Goal: Transaction & Acquisition: Purchase product/service

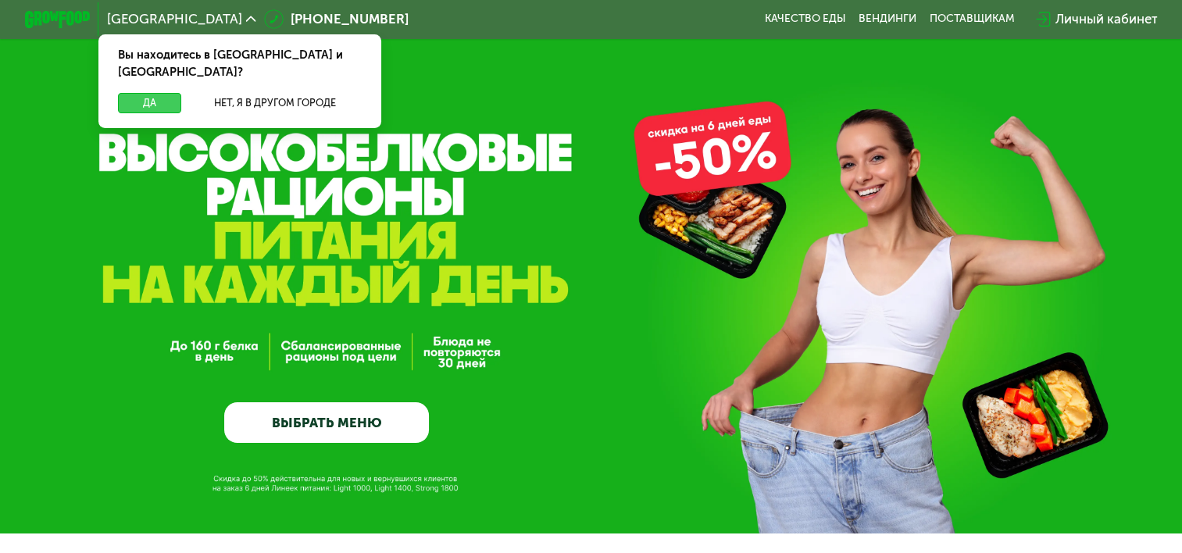
click at [134, 93] on button "Да" at bounding box center [149, 103] width 63 height 20
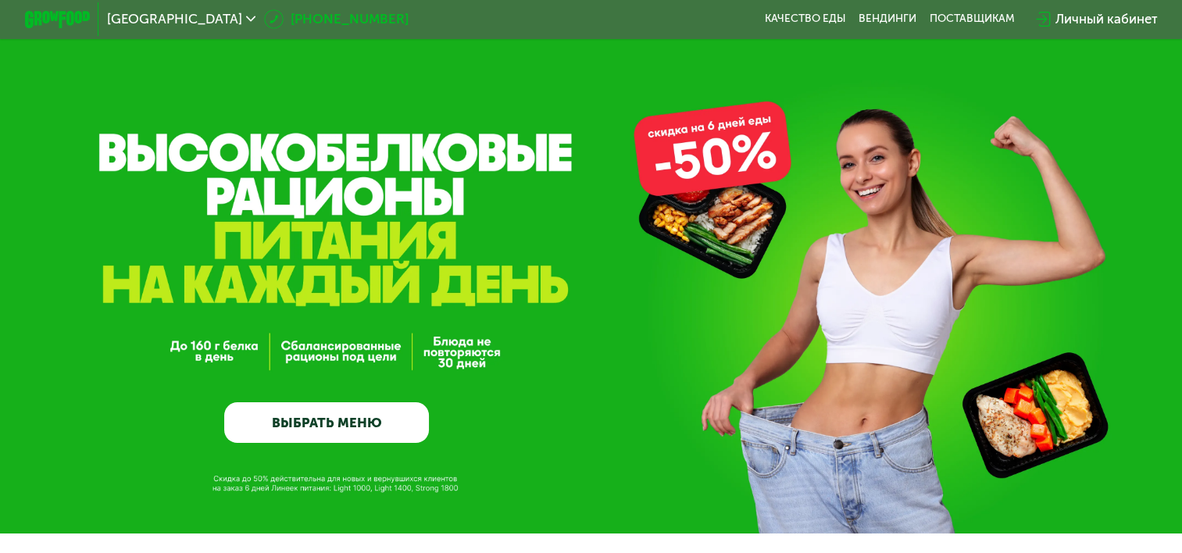
click at [264, 20] on link "[PHONE_NUMBER]" at bounding box center [336, 19] width 145 height 20
click at [852, 258] on div "GrowFood — доставка правильного питания ВЫБРАТЬ МЕНЮ" at bounding box center [591, 316] width 1182 height 255
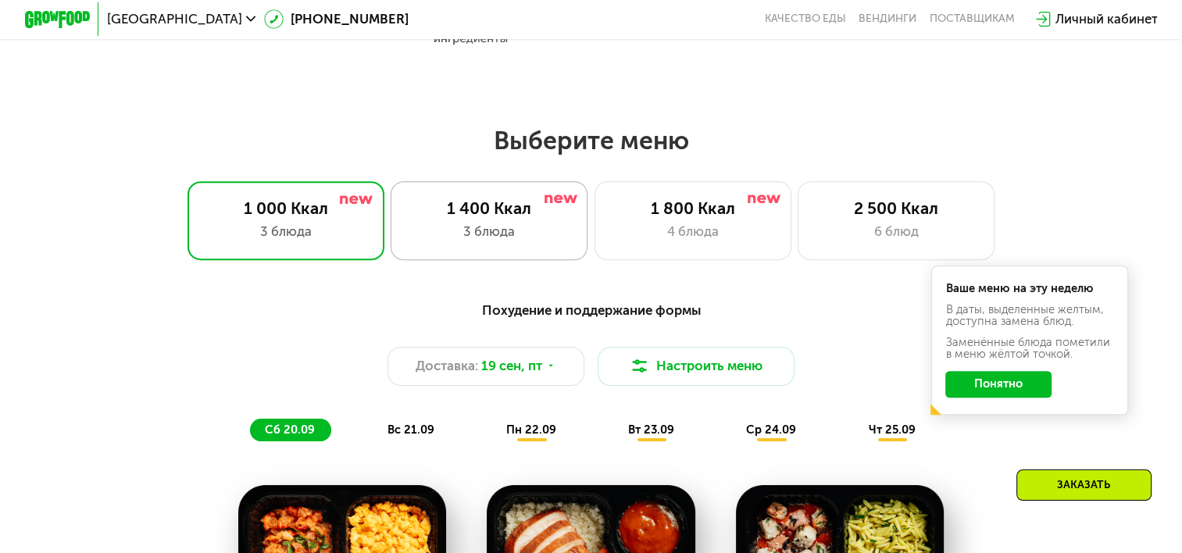
scroll to position [1094, 0]
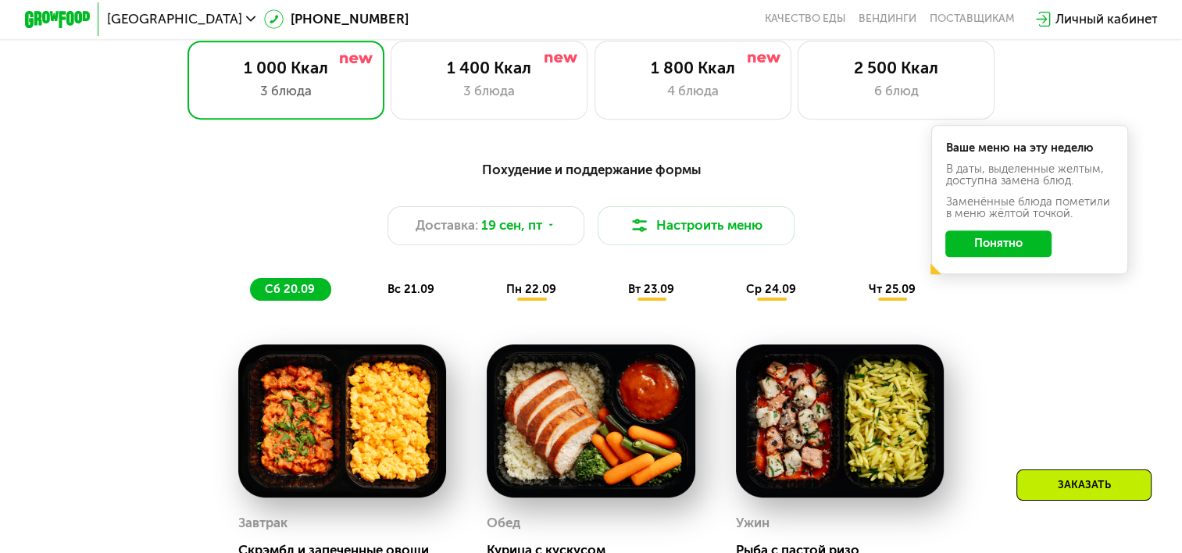
click at [1102, 481] on div "Заказать" at bounding box center [1083, 484] width 135 height 31
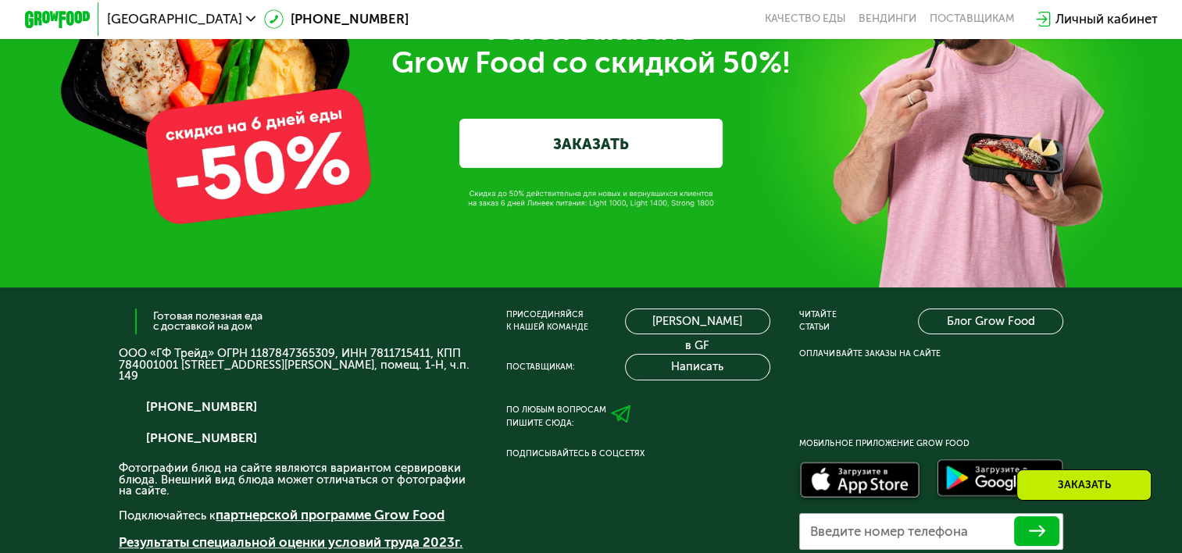
scroll to position [5337, 0]
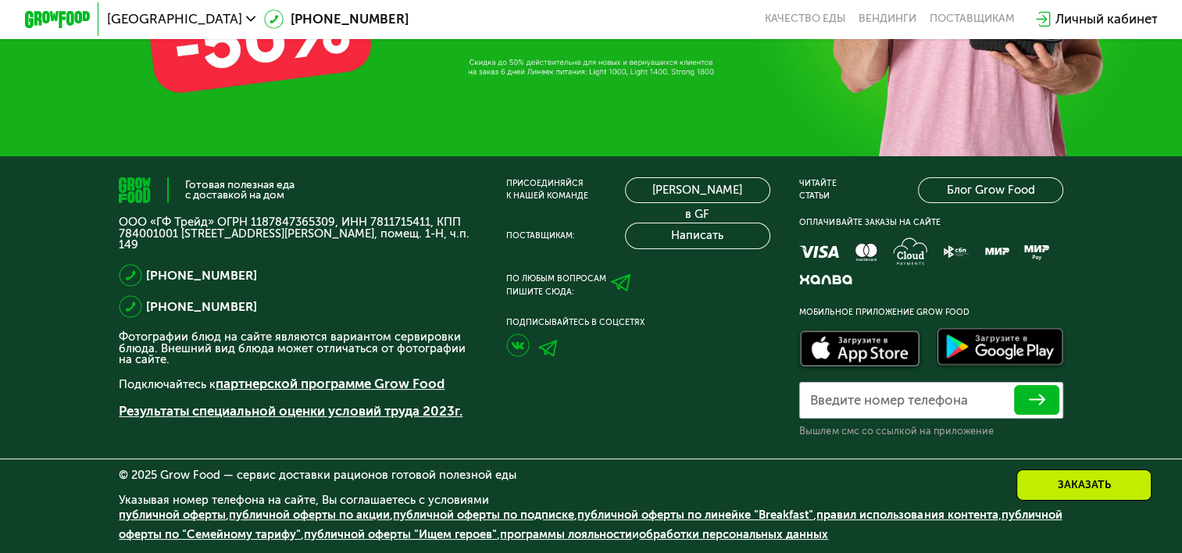
click at [20, 331] on div "Готовая полезная еда с доставкой на дом ООО «ГФ Трейд» ОГРН 1187847365309, ИНН …" at bounding box center [591, 354] width 1182 height 397
click at [209, 306] on link "[PHONE_NUMBER]" at bounding box center [201, 307] width 111 height 20
click at [716, 313] on div "Присоединяйся к нашей команде [PERSON_NAME] в GF Поставщикам: Написать По любым…" at bounding box center [637, 308] width 263 height 262
click at [688, 231] on button "Написать" at bounding box center [697, 236] width 145 height 27
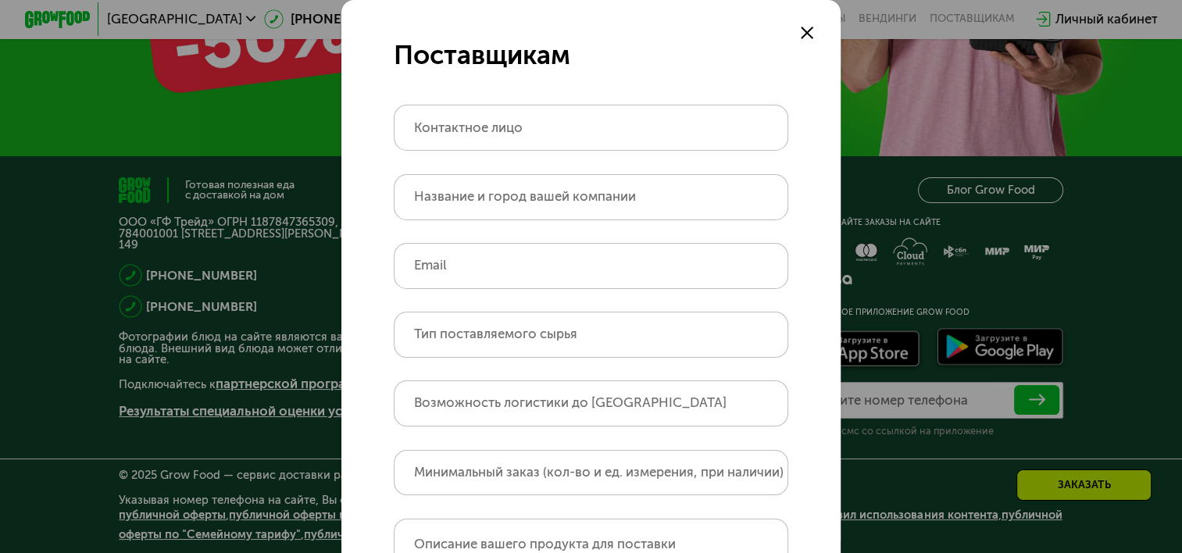
click at [801, 29] on use at bounding box center [807, 33] width 13 height 13
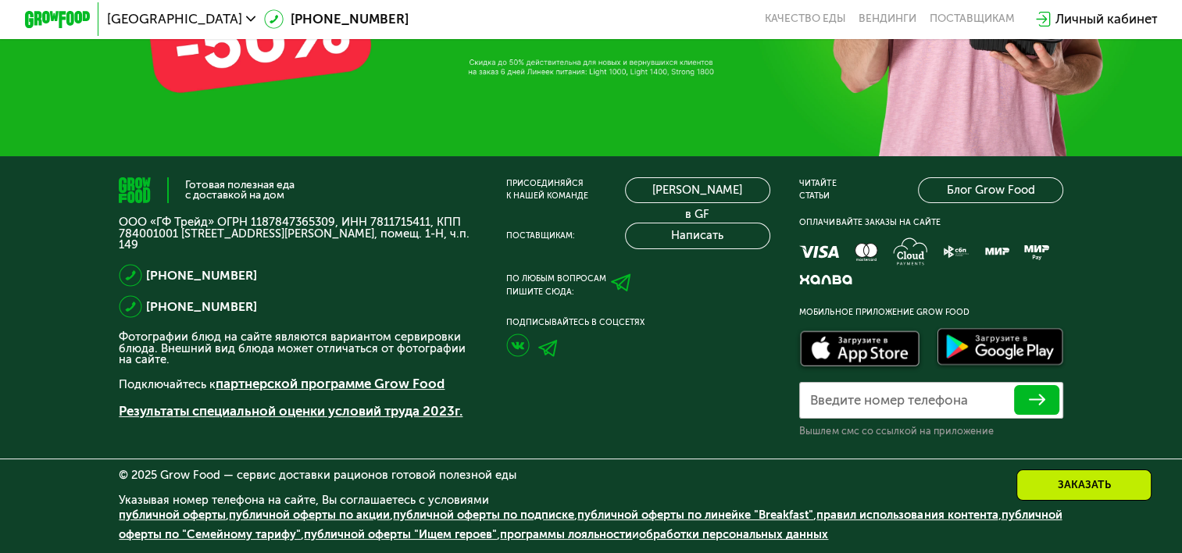
click at [624, 282] on use at bounding box center [621, 283] width 20 height 18
drag, startPoint x: 80, startPoint y: 0, endPoint x: 77, endPoint y: 147, distance: 146.9
drag, startPoint x: 236, startPoint y: 276, endPoint x: 137, endPoint y: 278, distance: 98.5
click at [137, 278] on div "[PHONE_NUMBER]" at bounding box center [298, 275] width 358 height 23
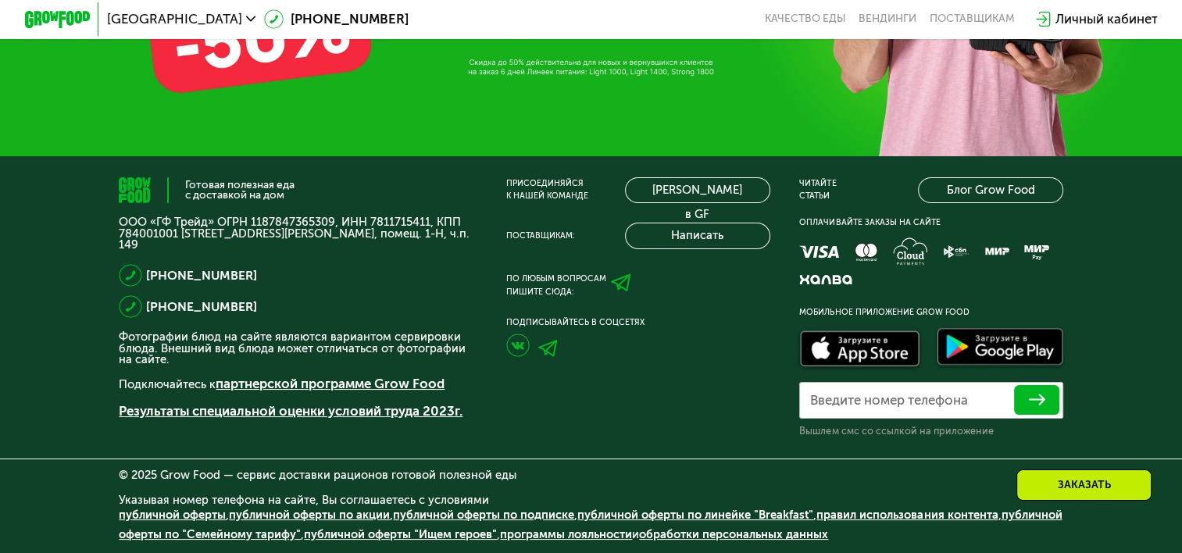
copy div "[PHONE_NUMBER]"
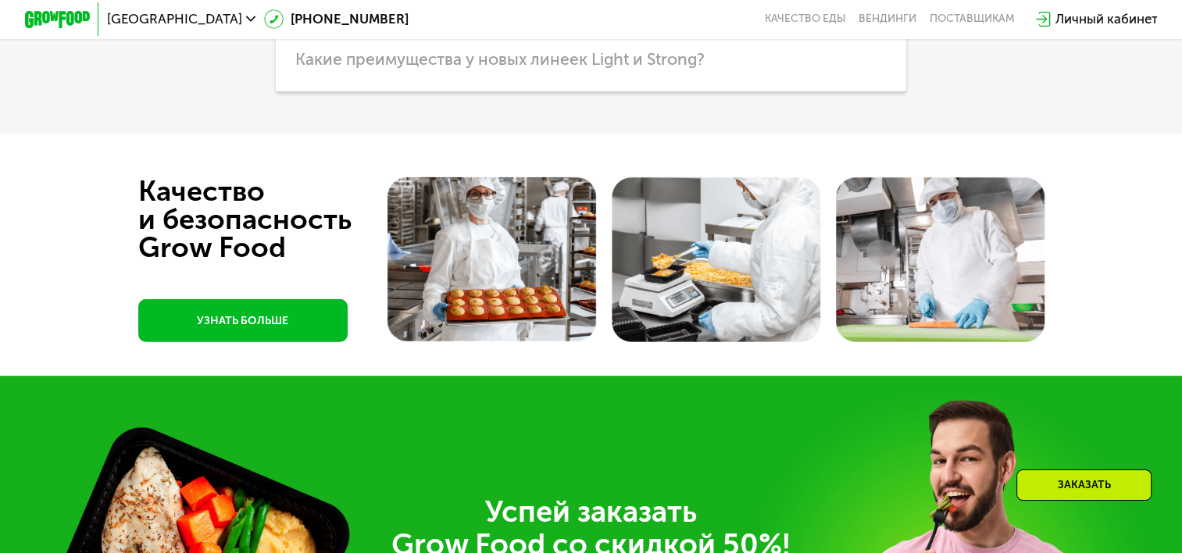
scroll to position [4322, 0]
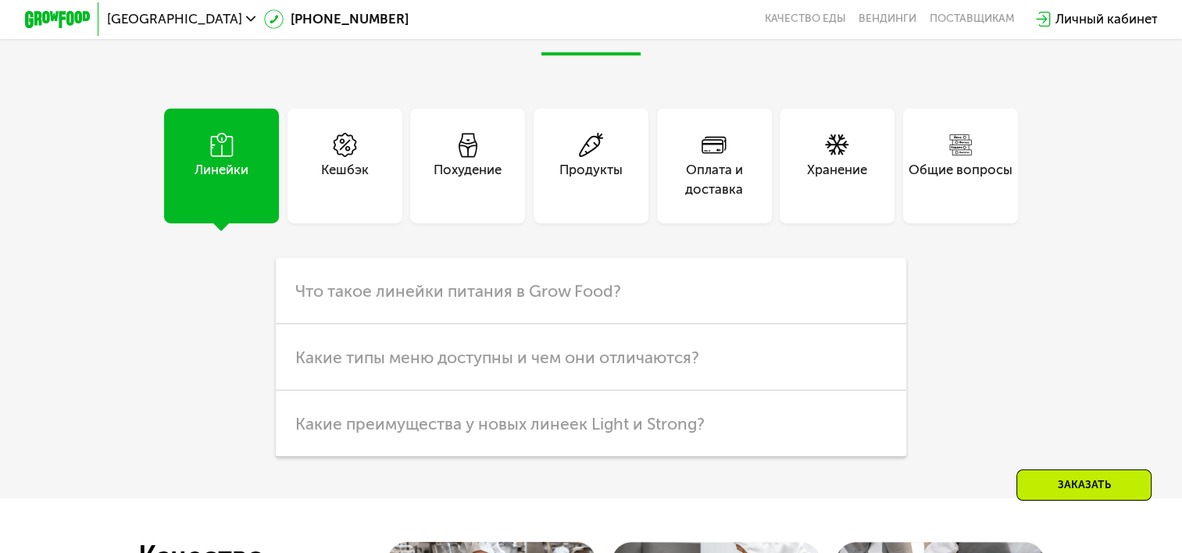
click at [500, 183] on div "Похудение" at bounding box center [467, 166] width 115 height 115
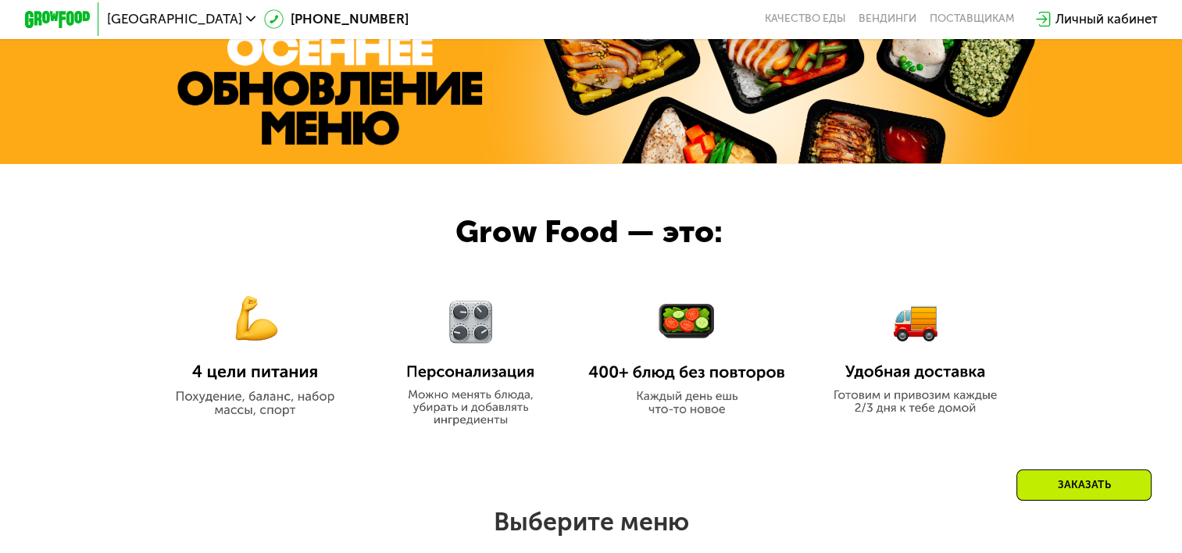
scroll to position [962, 0]
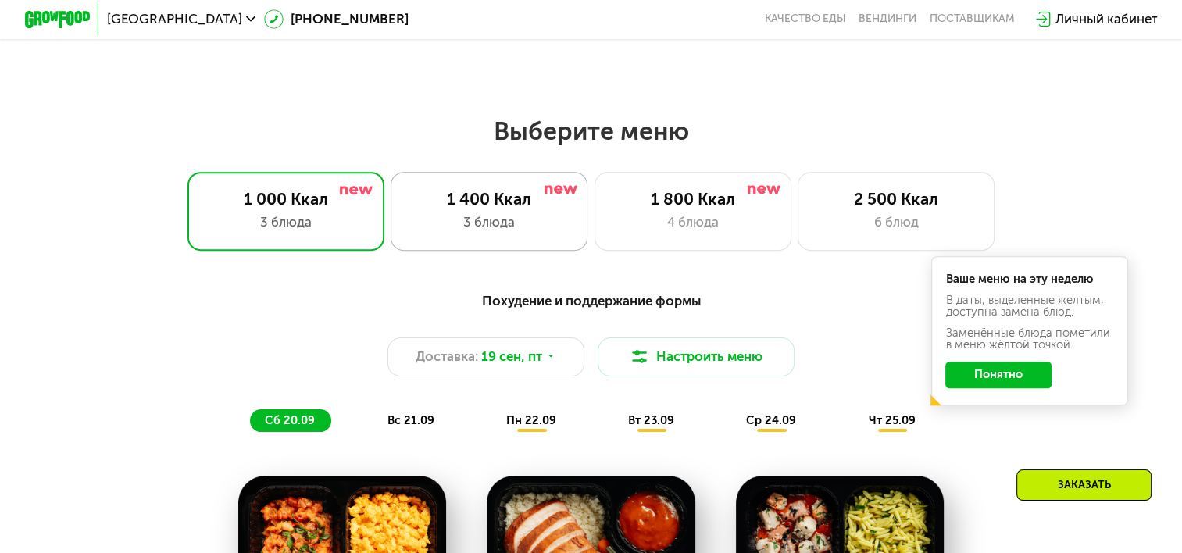
click at [527, 216] on div "1 400 Ккал 3 блюда" at bounding box center [489, 211] width 197 height 79
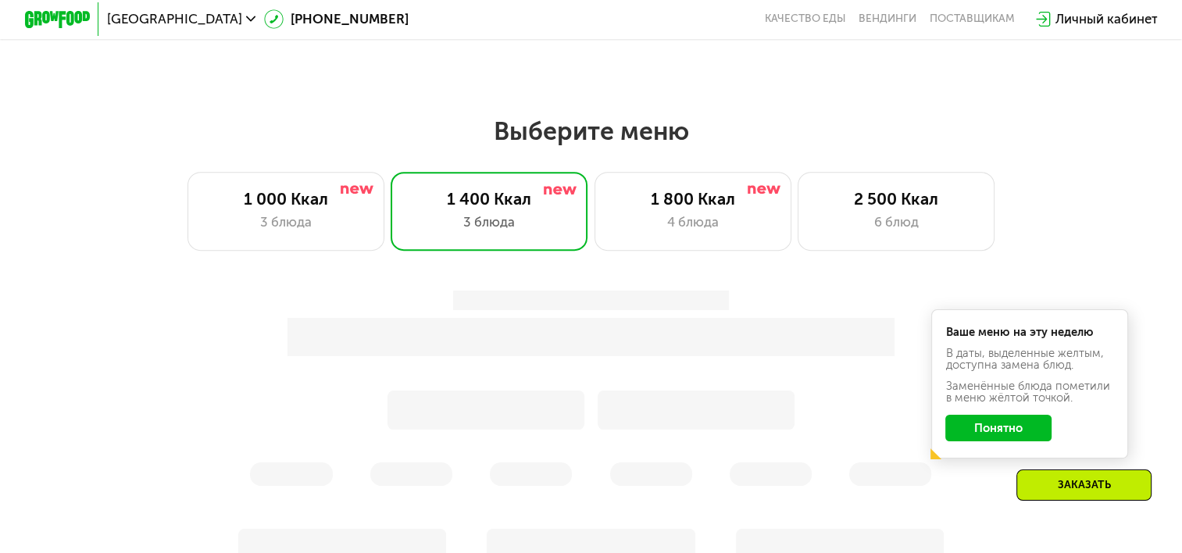
click at [994, 434] on button "Понятно" at bounding box center [998, 428] width 106 height 27
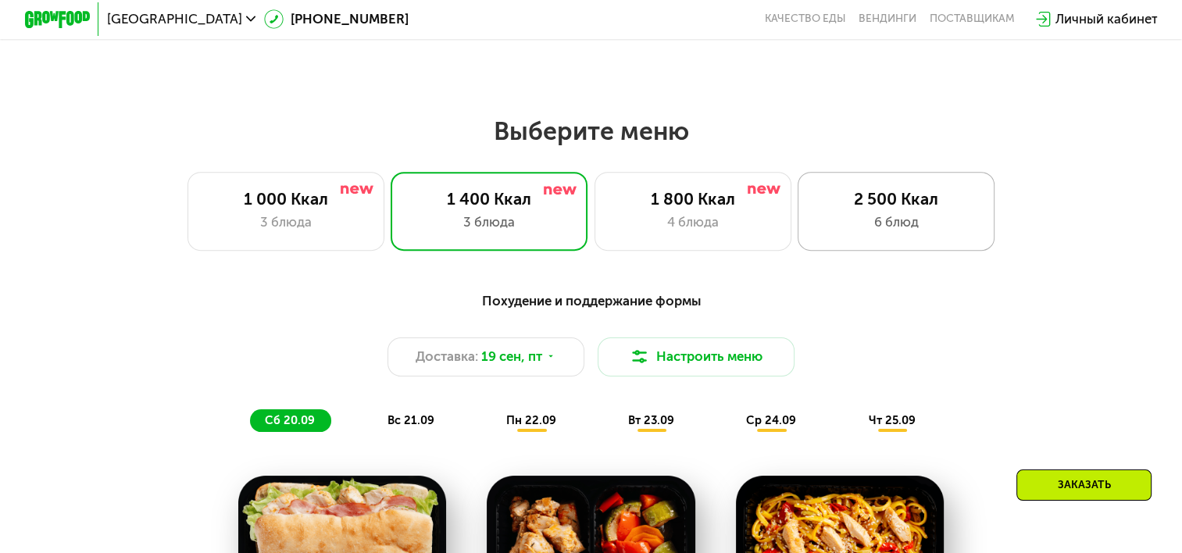
click at [847, 228] on div "6 блюд" at bounding box center [896, 222] width 162 height 20
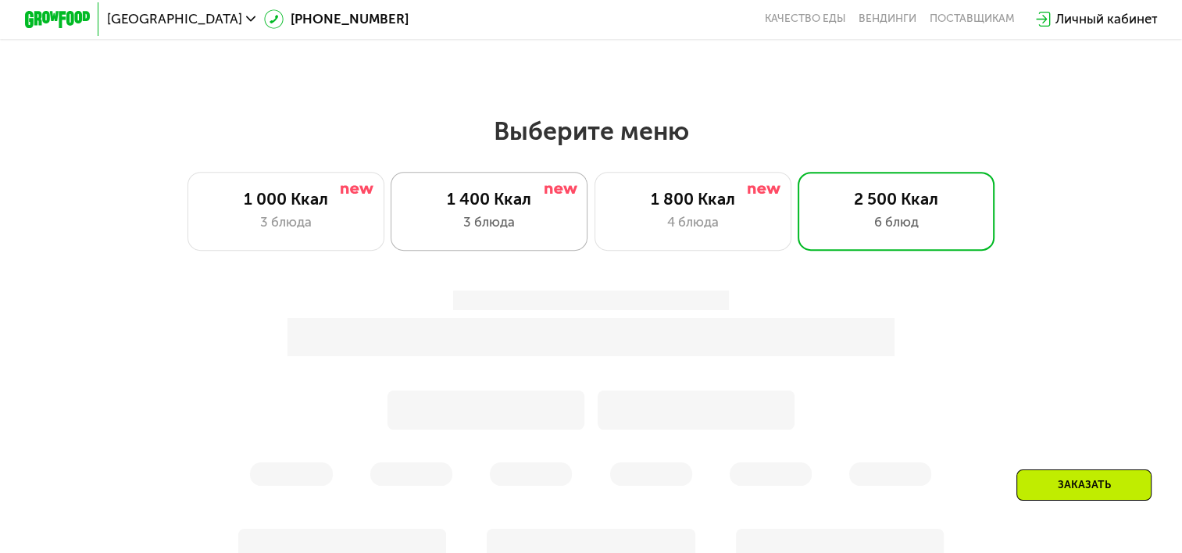
click at [459, 223] on div "3 блюда" at bounding box center [489, 222] width 162 height 20
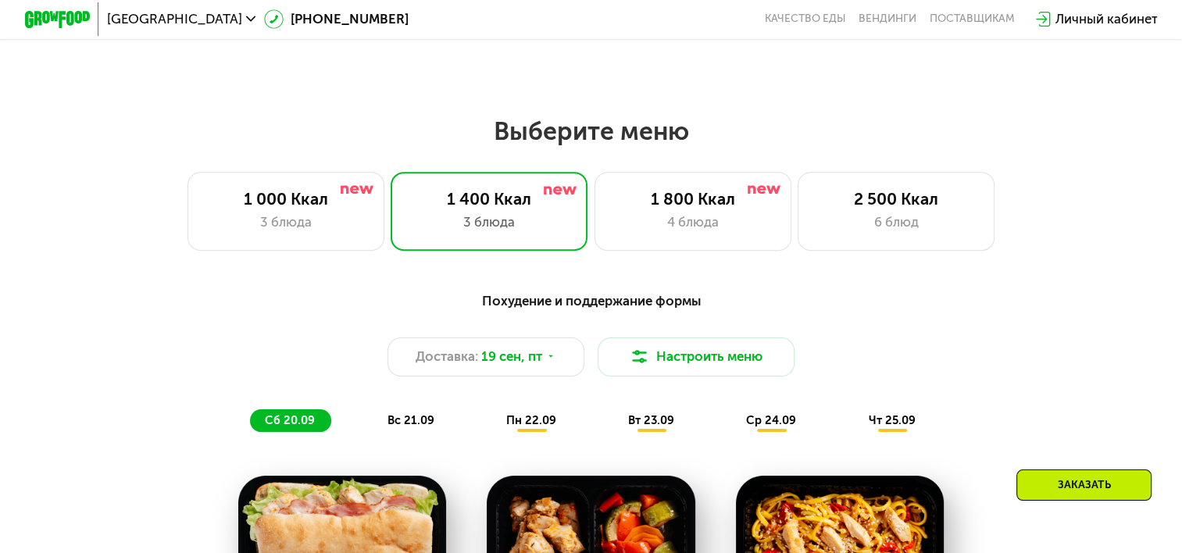
click at [1012, 377] on div "Доставка: [DATE] Настроить меню" at bounding box center [591, 356] width 972 height 39
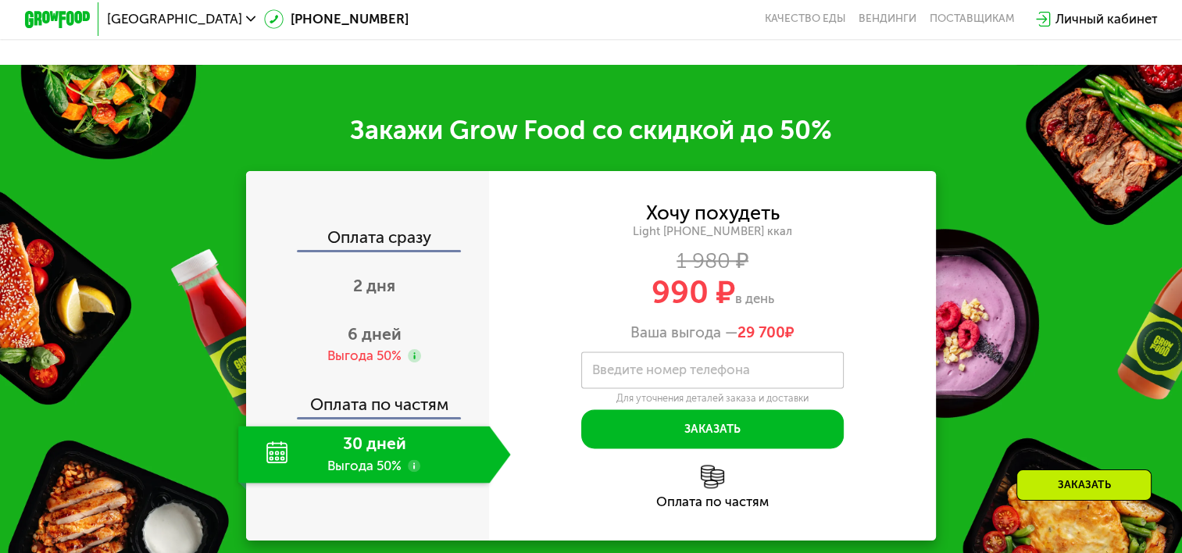
scroll to position [1900, 0]
drag, startPoint x: 646, startPoint y: 223, endPoint x: 794, endPoint y: 316, distance: 174.7
click at [794, 316] on div "Хочу похудеть Light [PHONE_NUMBER] ккал 1 980 ₽ 990 ₽ в день Ваша выгода — 29 7…" at bounding box center [712, 273] width 447 height 138
copy div "Хочу похудеть Light [PHONE_NUMBER] ккал 1 980 ₽ 990 ₽ в день"
click at [882, 384] on div "Хочу похудеть Light [PHONE_NUMBER] ккал 1 980 ₽ 990 ₽ в день Ваша выгода — 29 7…" at bounding box center [712, 326] width 447 height 245
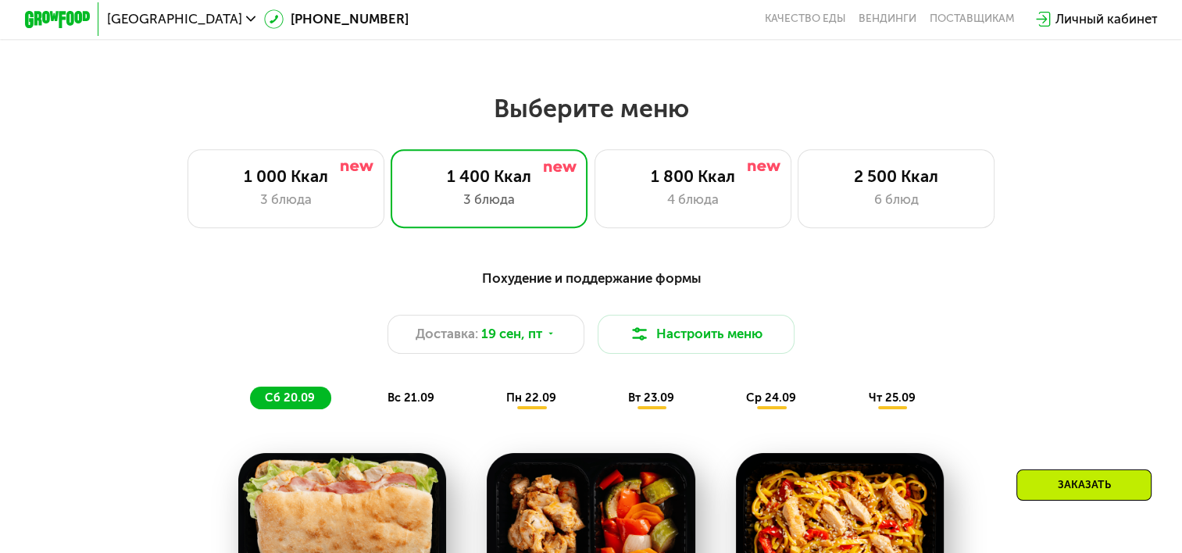
scroll to position [962, 0]
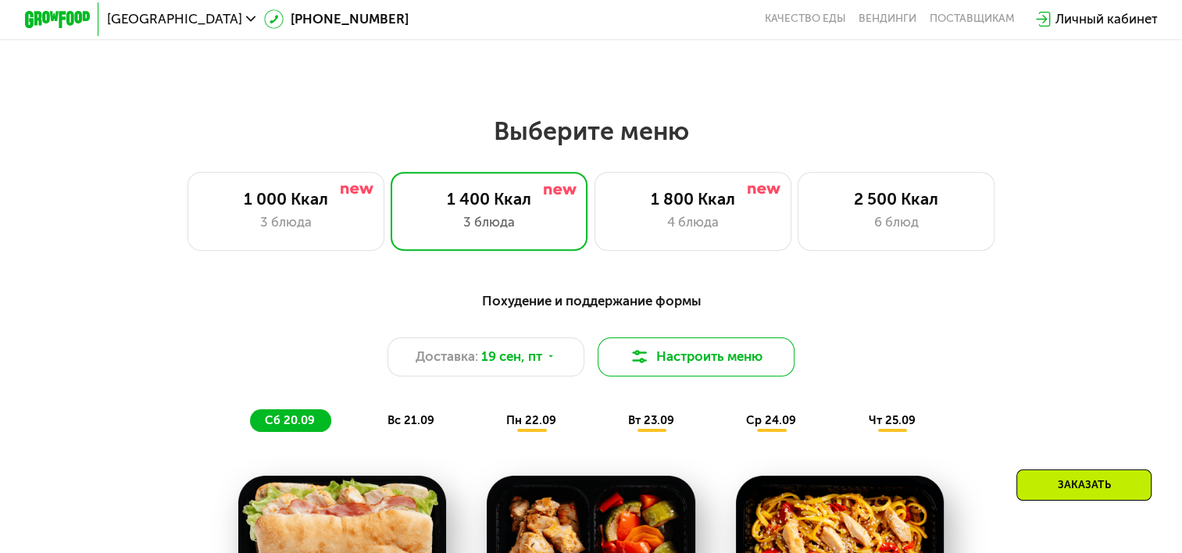
click at [699, 364] on button "Настроить меню" at bounding box center [696, 356] width 197 height 39
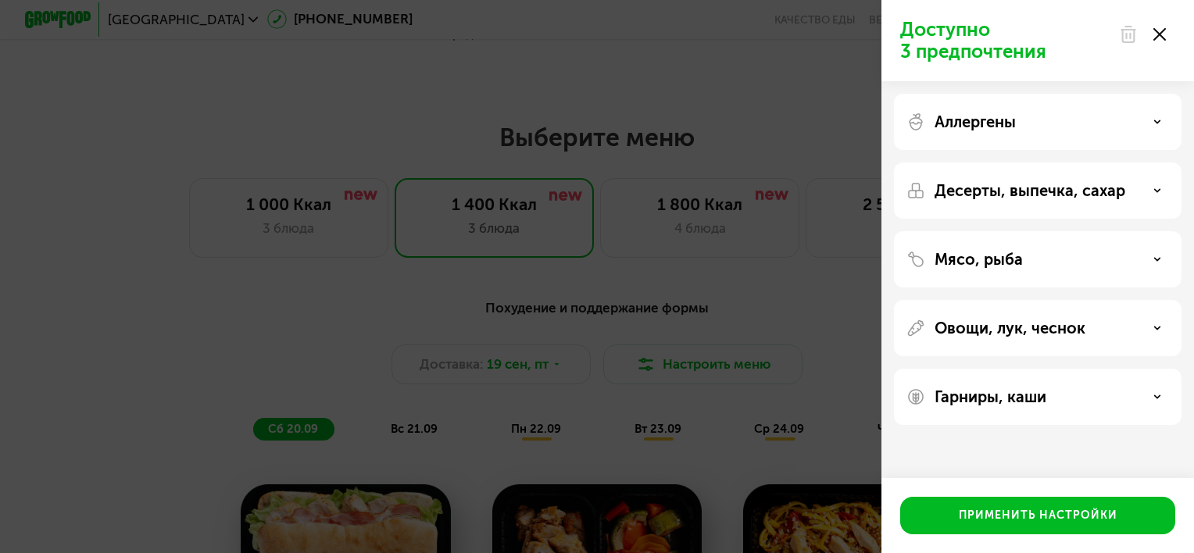
click at [278, 342] on div "Доступно 3 предпочтения Аллергены Десерты, выпечка, сахар Мясо, рыба Овощи, лук…" at bounding box center [597, 276] width 1194 height 553
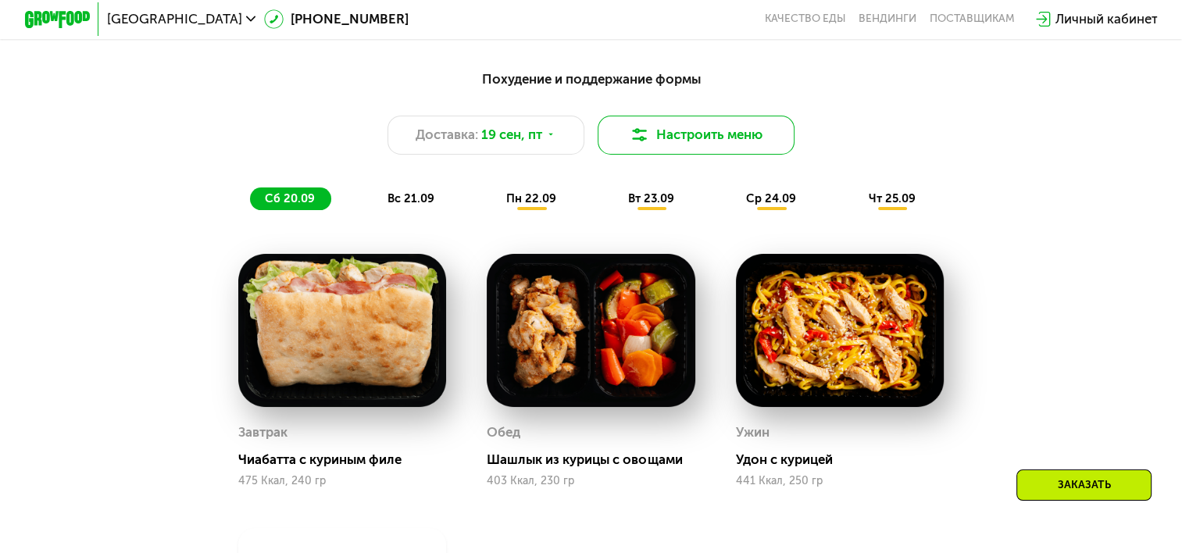
scroll to position [1041, 0]
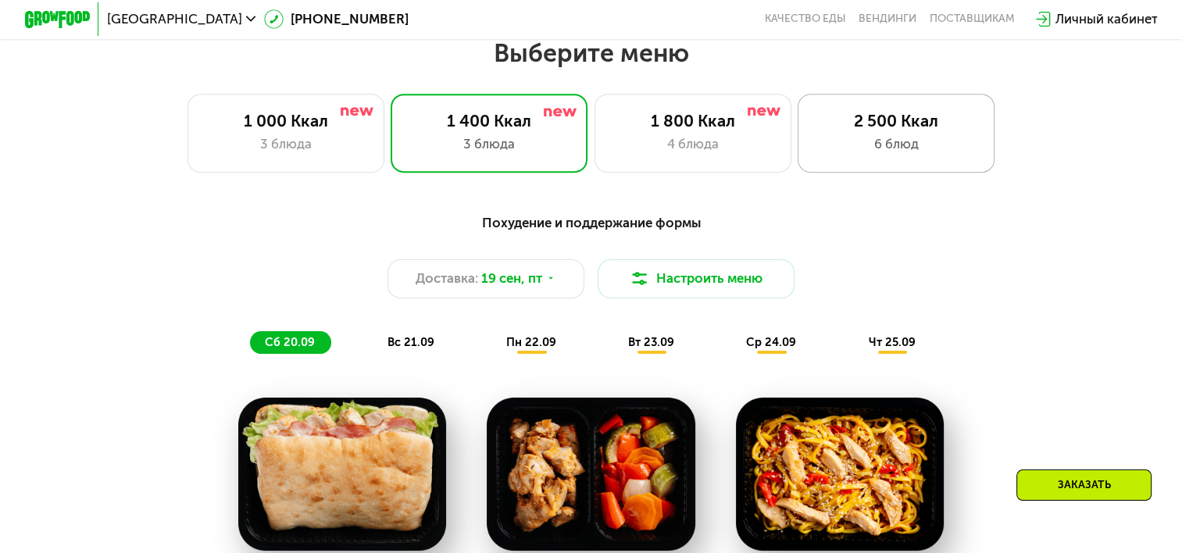
click at [880, 126] on div "2 500 Ккал" at bounding box center [896, 121] width 162 height 20
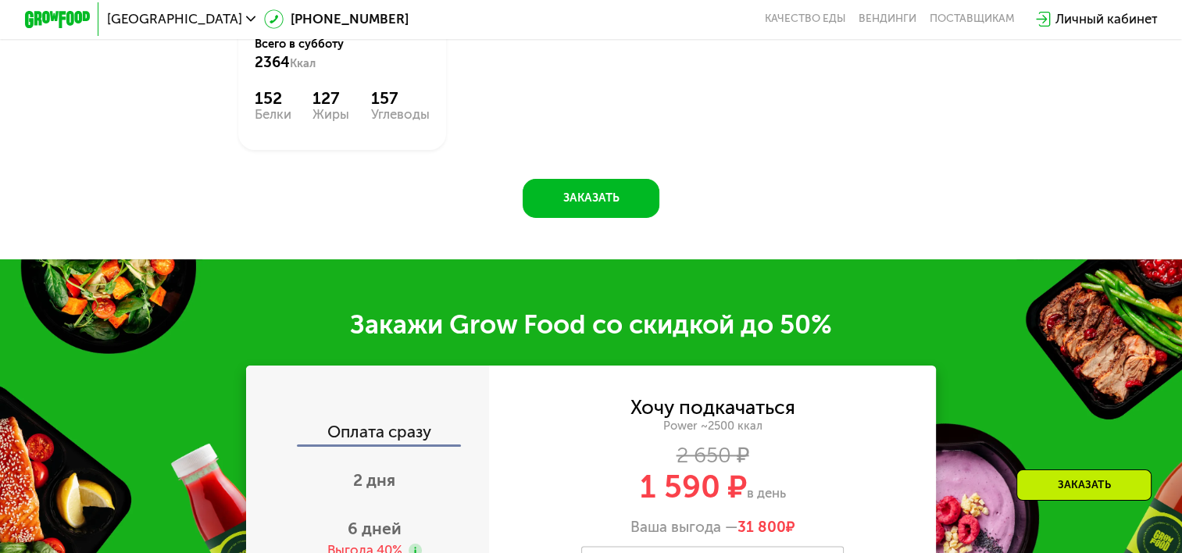
scroll to position [2056, 0]
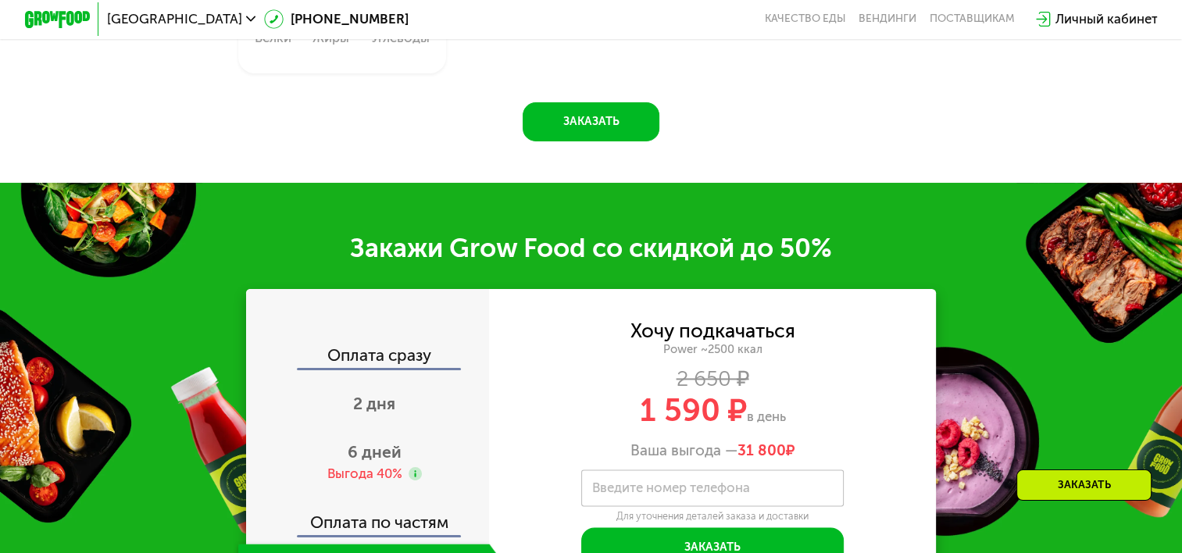
drag, startPoint x: 627, startPoint y: 356, endPoint x: 800, endPoint y: 444, distance: 193.5
click at [800, 444] on div "Хочу подкачаться Power ~2500 ккал 2 650 ₽ 1 590 ₽ в день Ваша выгода — 31 800 ₽" at bounding box center [712, 391] width 447 height 138
copy div "Хочу подкачаться Power ~2500 ккал 2 650 ₽ 1 590 ₽ в день"
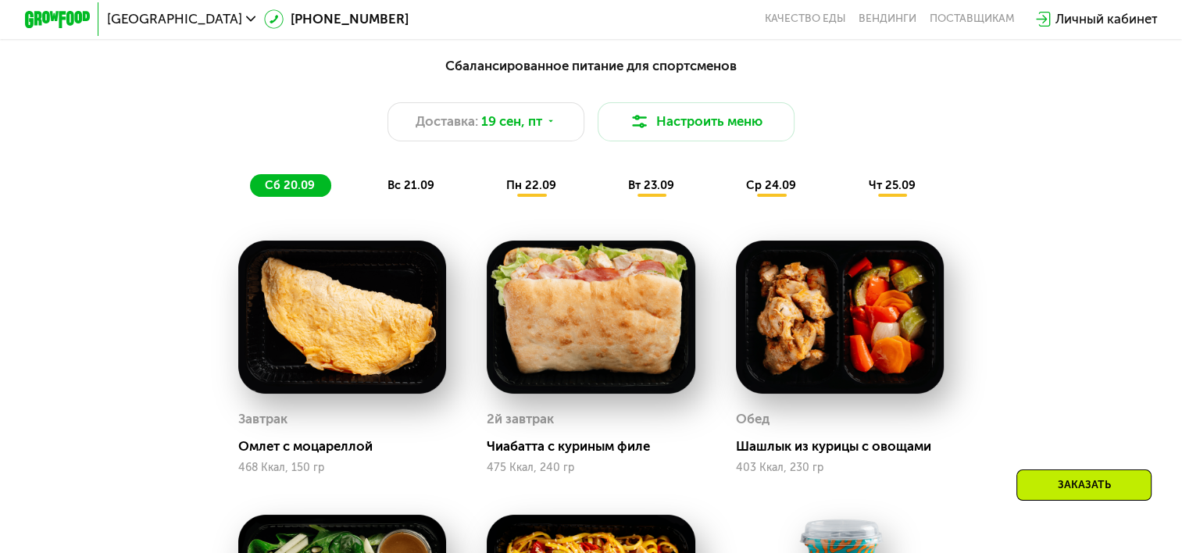
scroll to position [1197, 0]
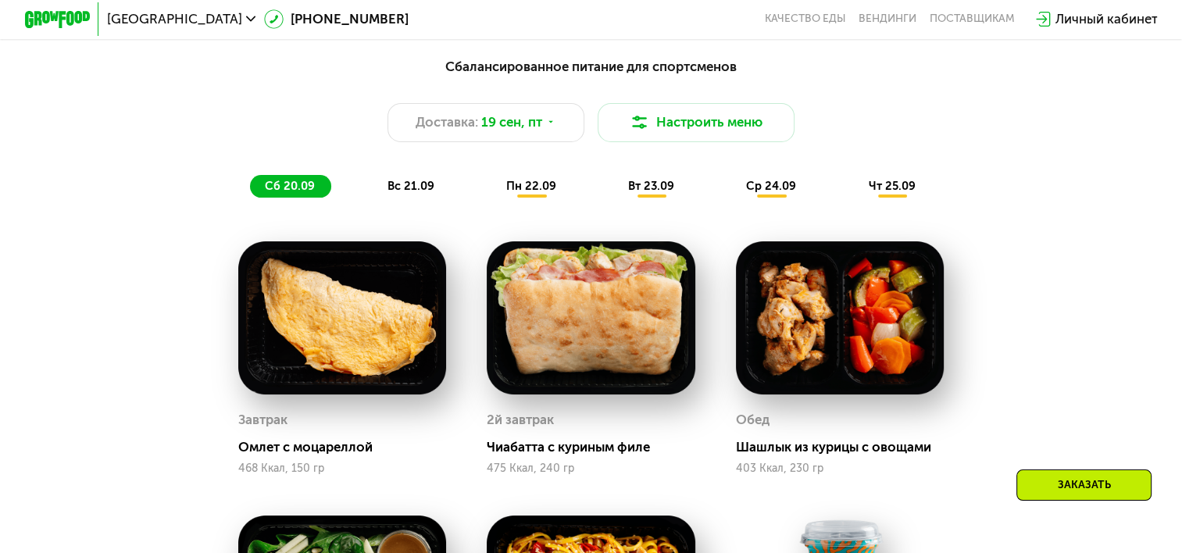
click at [524, 191] on span "пн 22.09" at bounding box center [531, 186] width 50 height 14
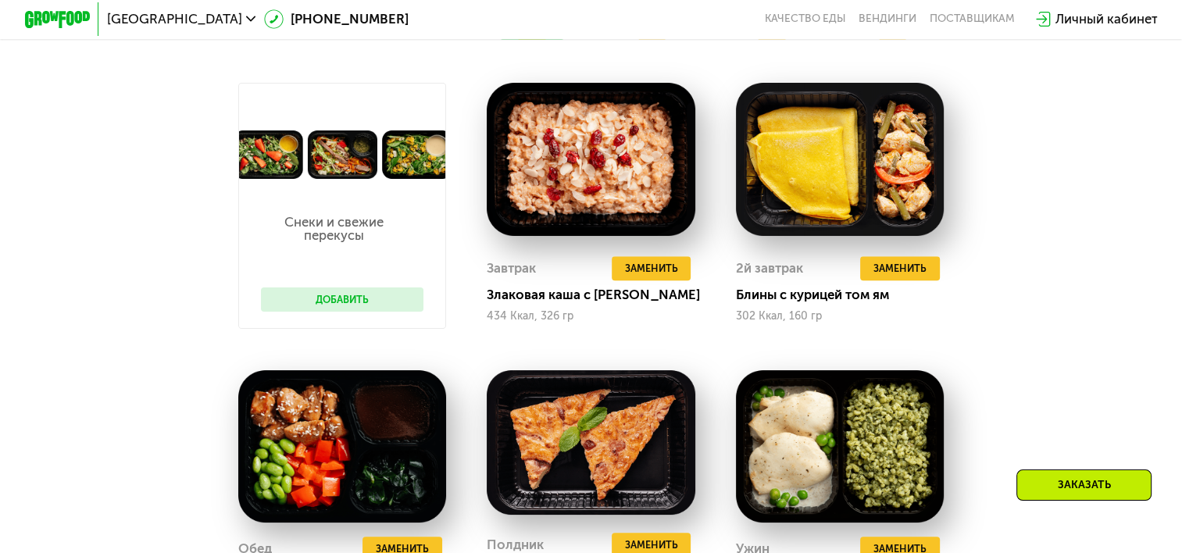
scroll to position [1275, 0]
